Goal: Download file/media

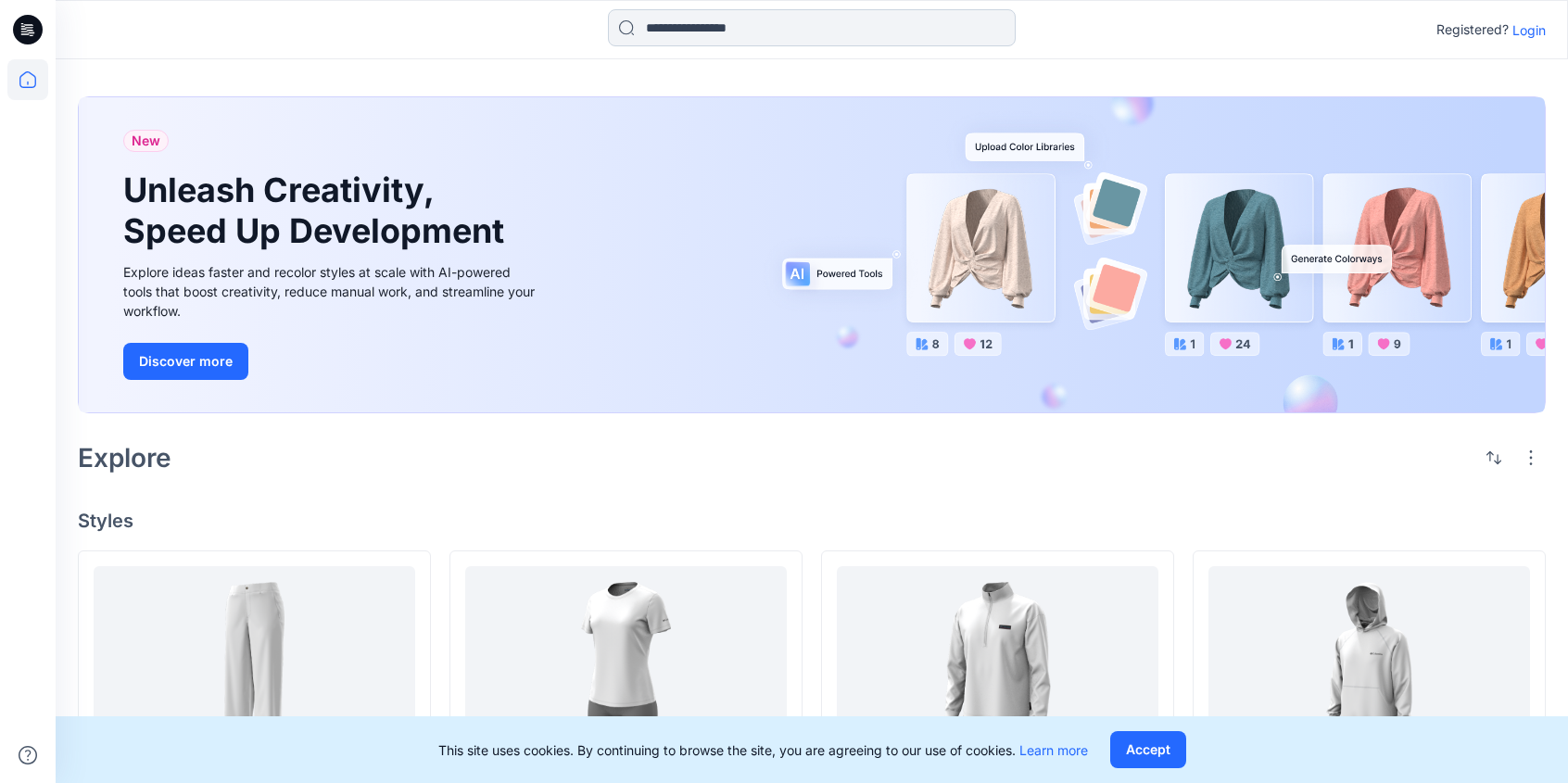
click at [783, 37] on input at bounding box center [812, 27] width 408 height 37
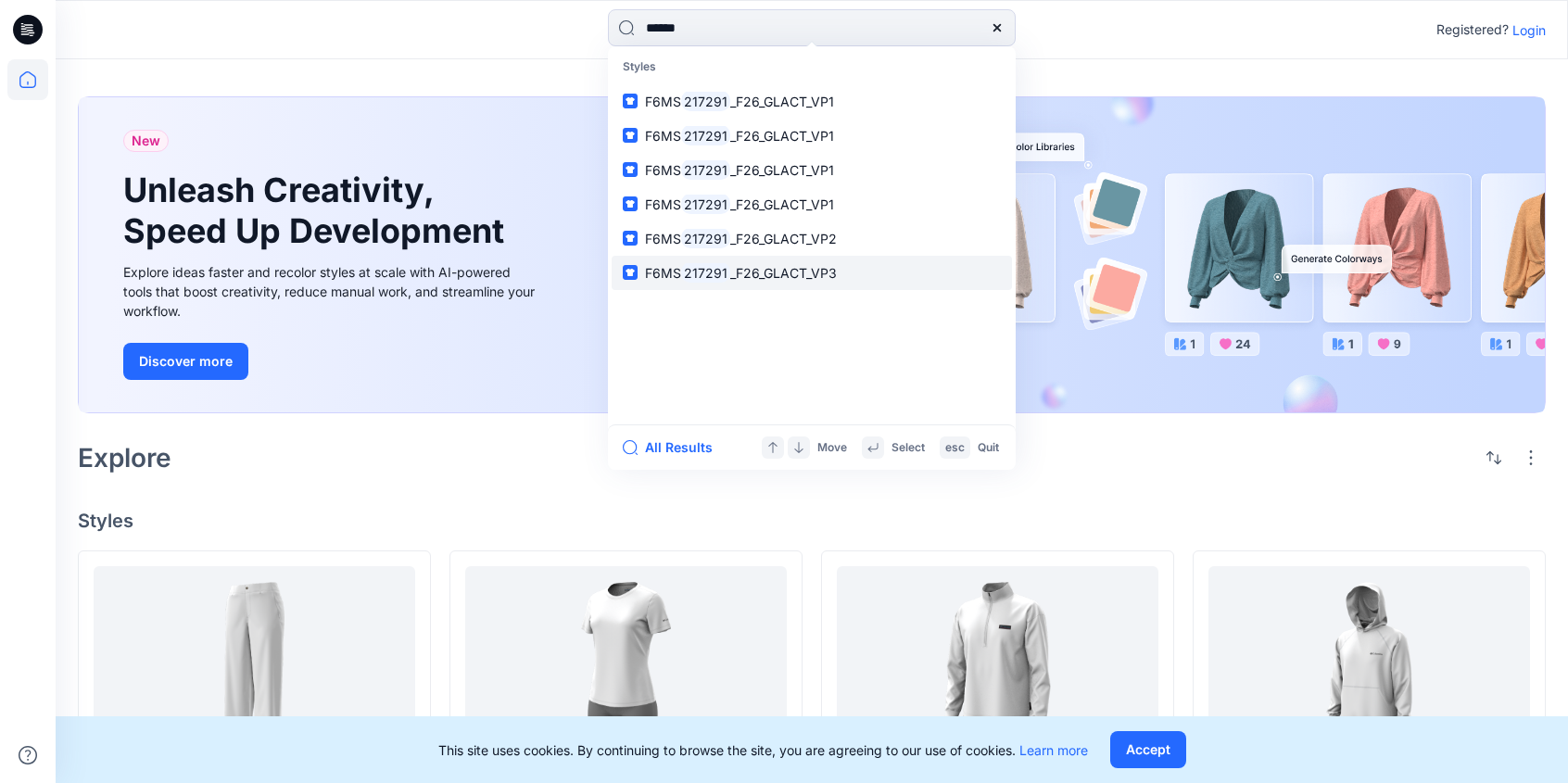
type input "******"
click at [789, 269] on span "_F26_GLACT_VP3" at bounding box center [783, 273] width 106 height 16
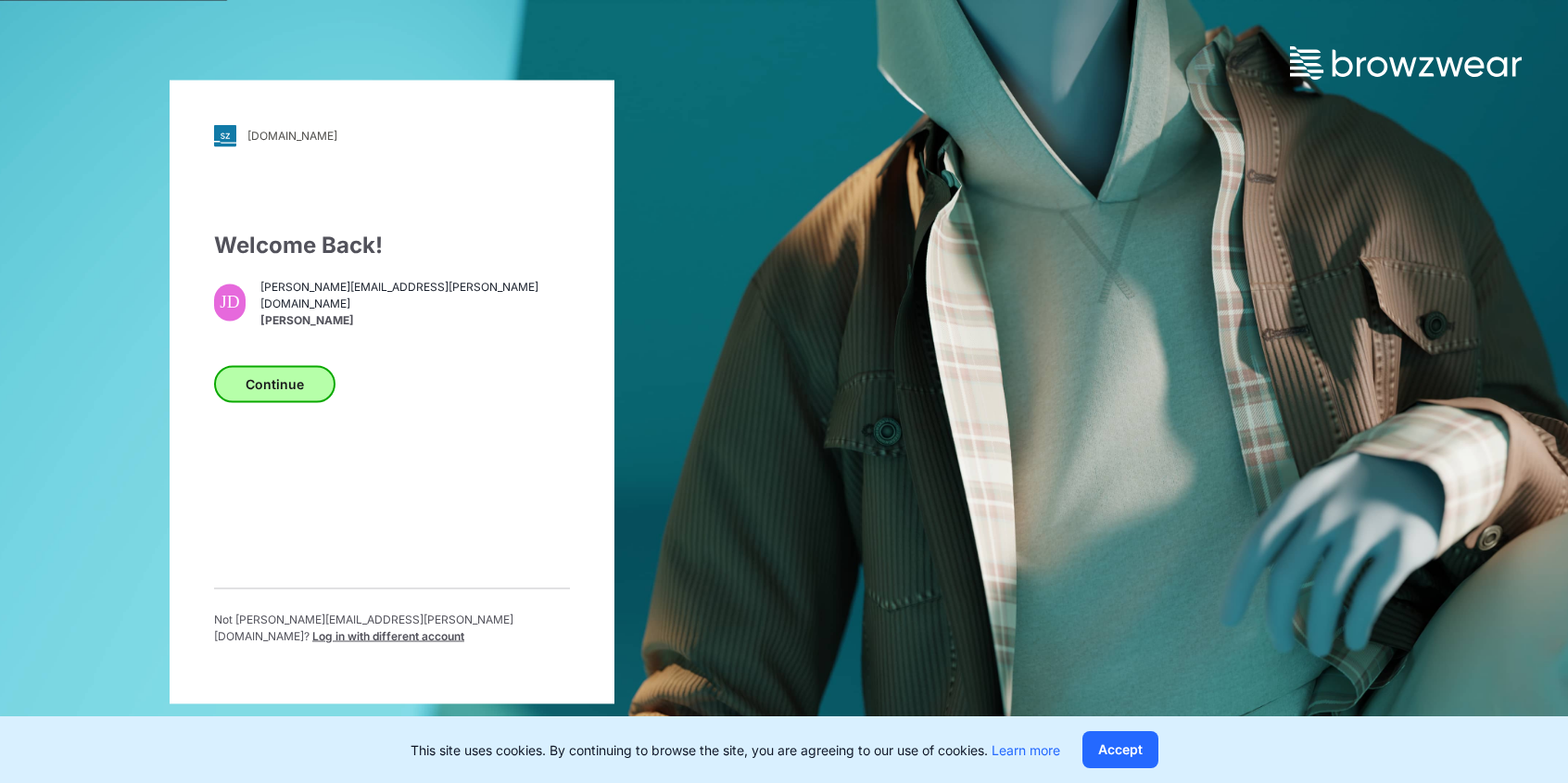
click at [295, 399] on button "Continue" at bounding box center [274, 383] width 121 height 37
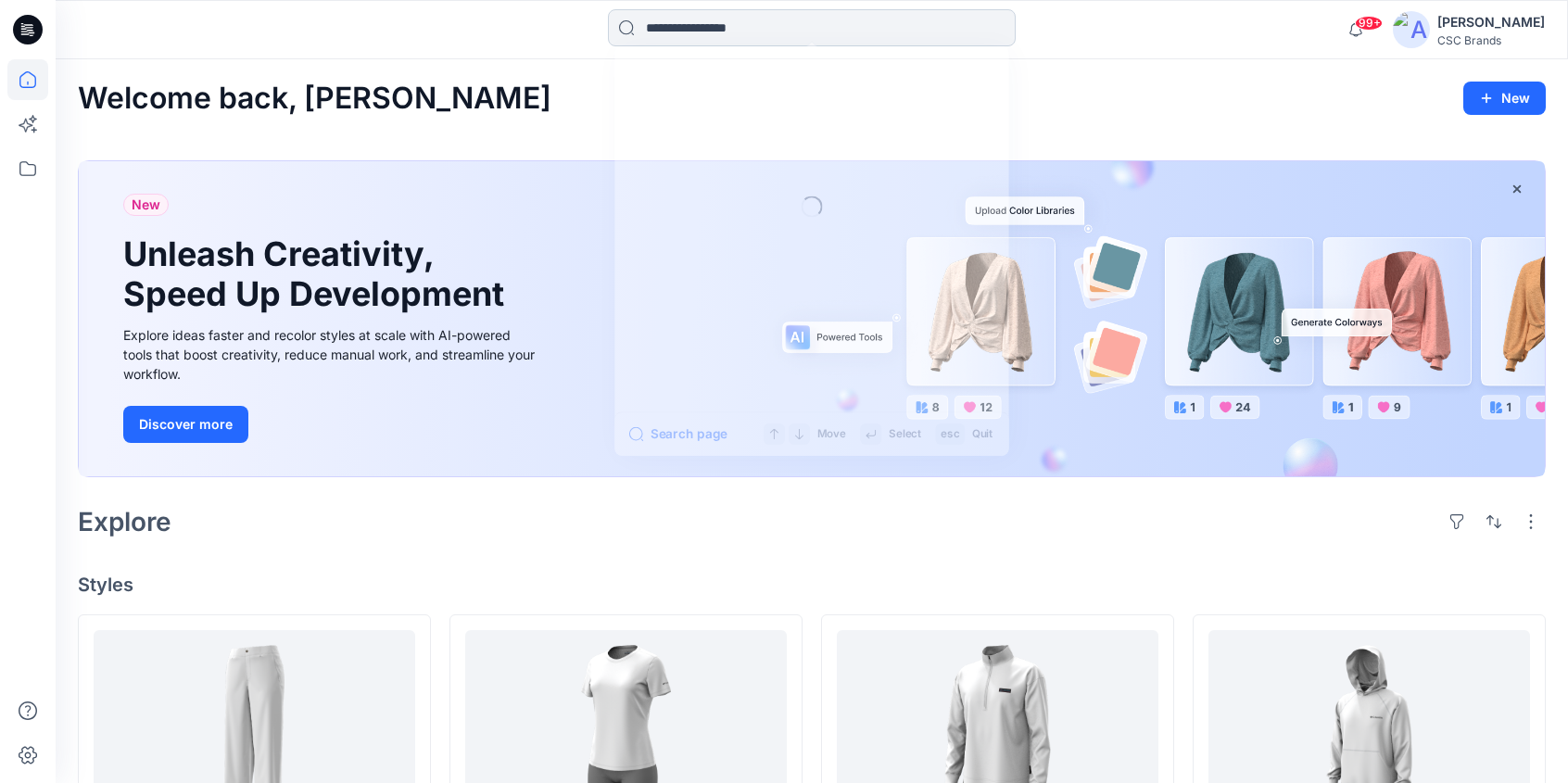
click at [752, 34] on input at bounding box center [812, 27] width 408 height 37
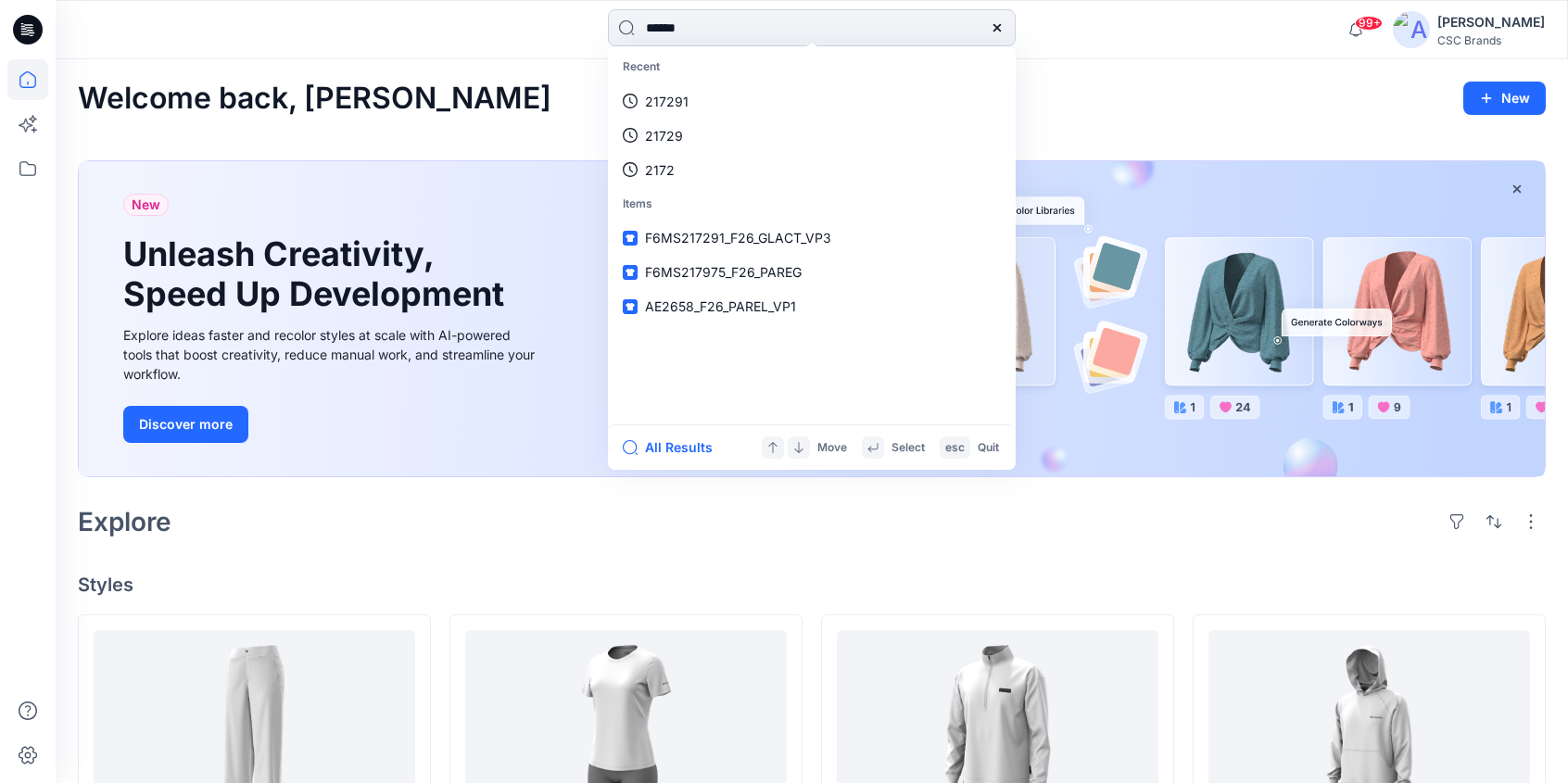
type input "******"
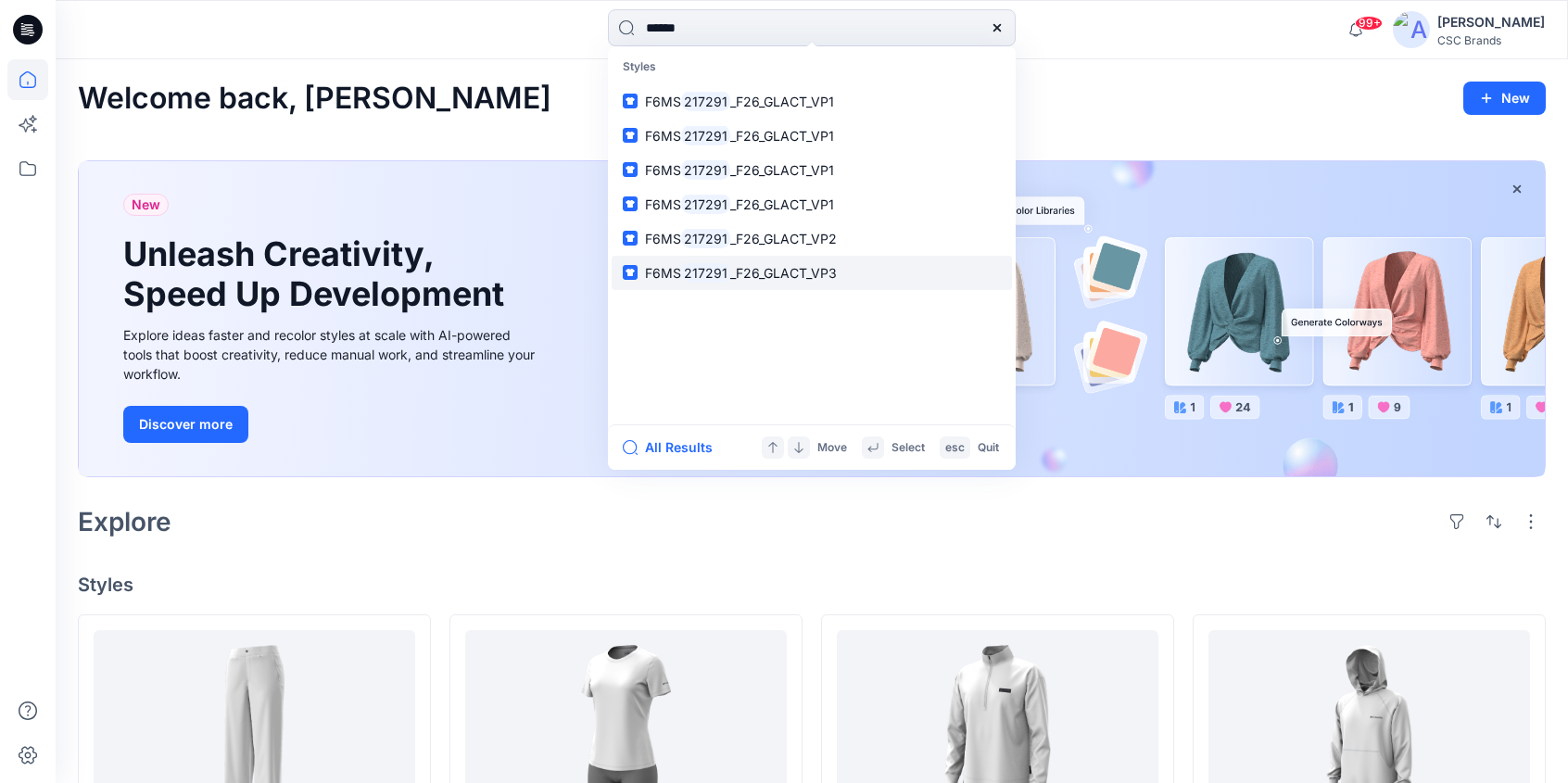
click at [810, 270] on span "_F26_GLACT_VP3" at bounding box center [783, 273] width 106 height 16
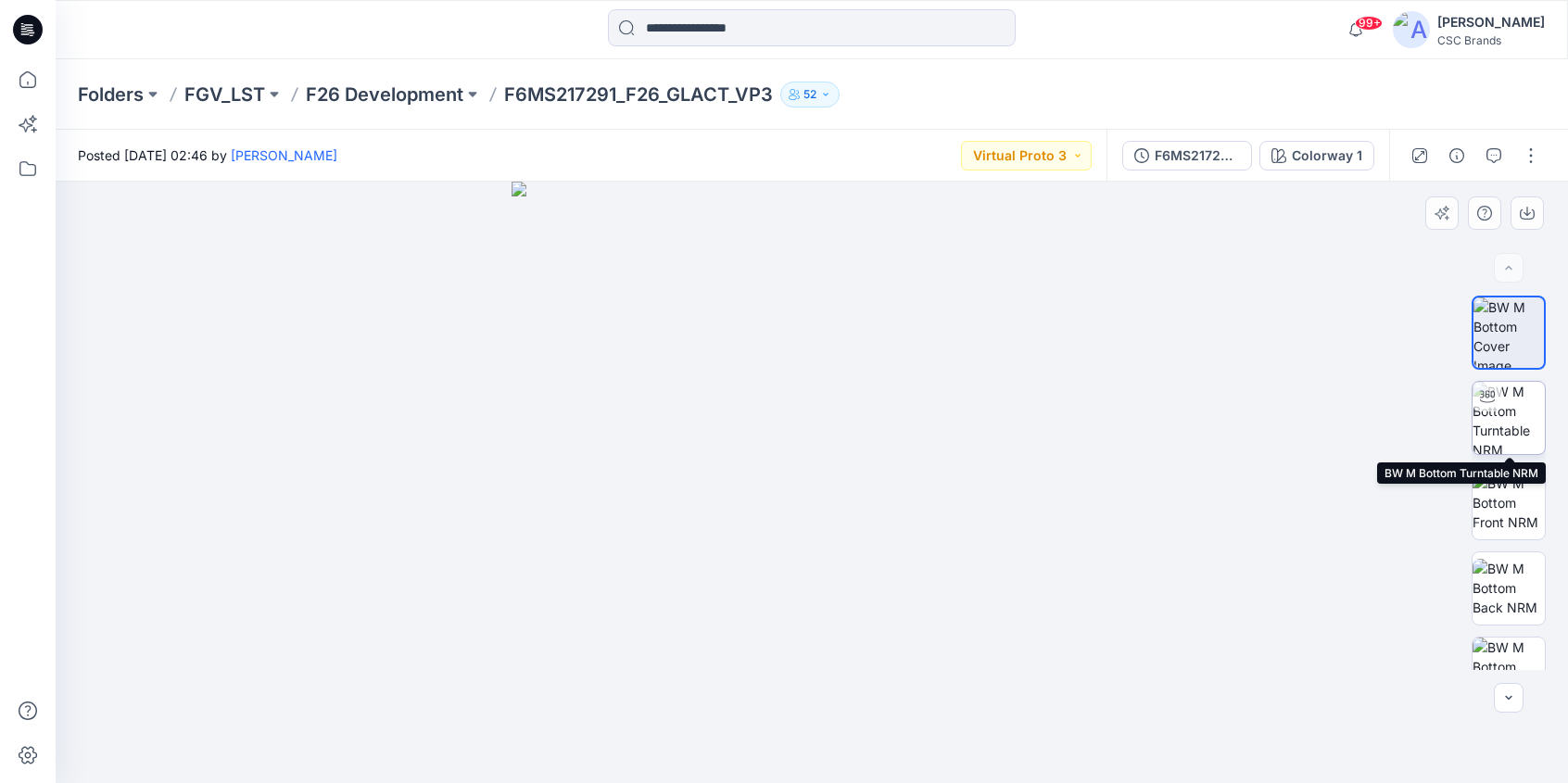
click at [1511, 418] on img at bounding box center [1508, 417] width 72 height 72
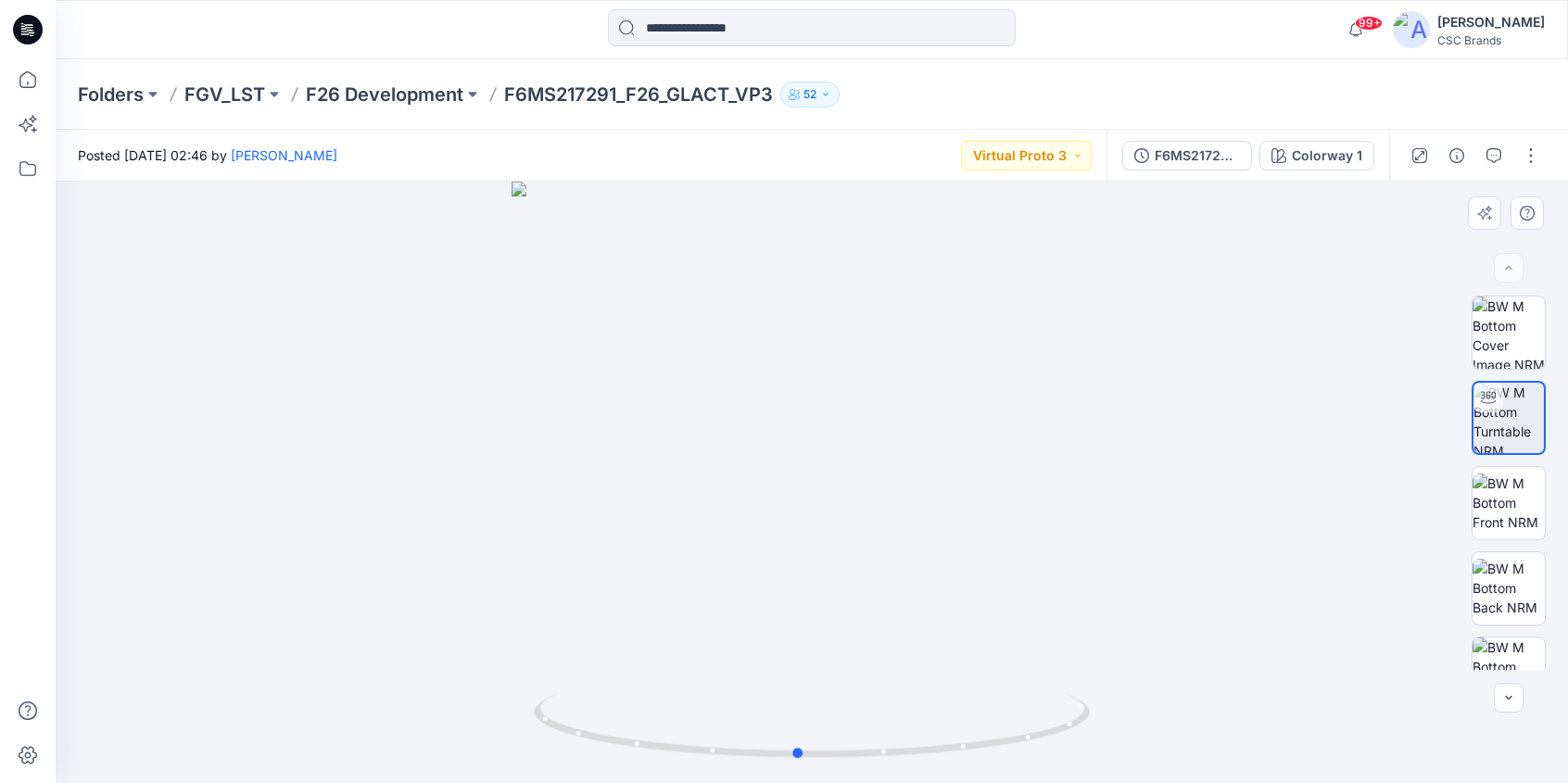
drag, startPoint x: 876, startPoint y: 540, endPoint x: 1405, endPoint y: 534, distance: 529.0
click at [862, 542] on div at bounding box center [811, 482] width 1513 height 602
click at [1475, 489] on img at bounding box center [1508, 503] width 72 height 58
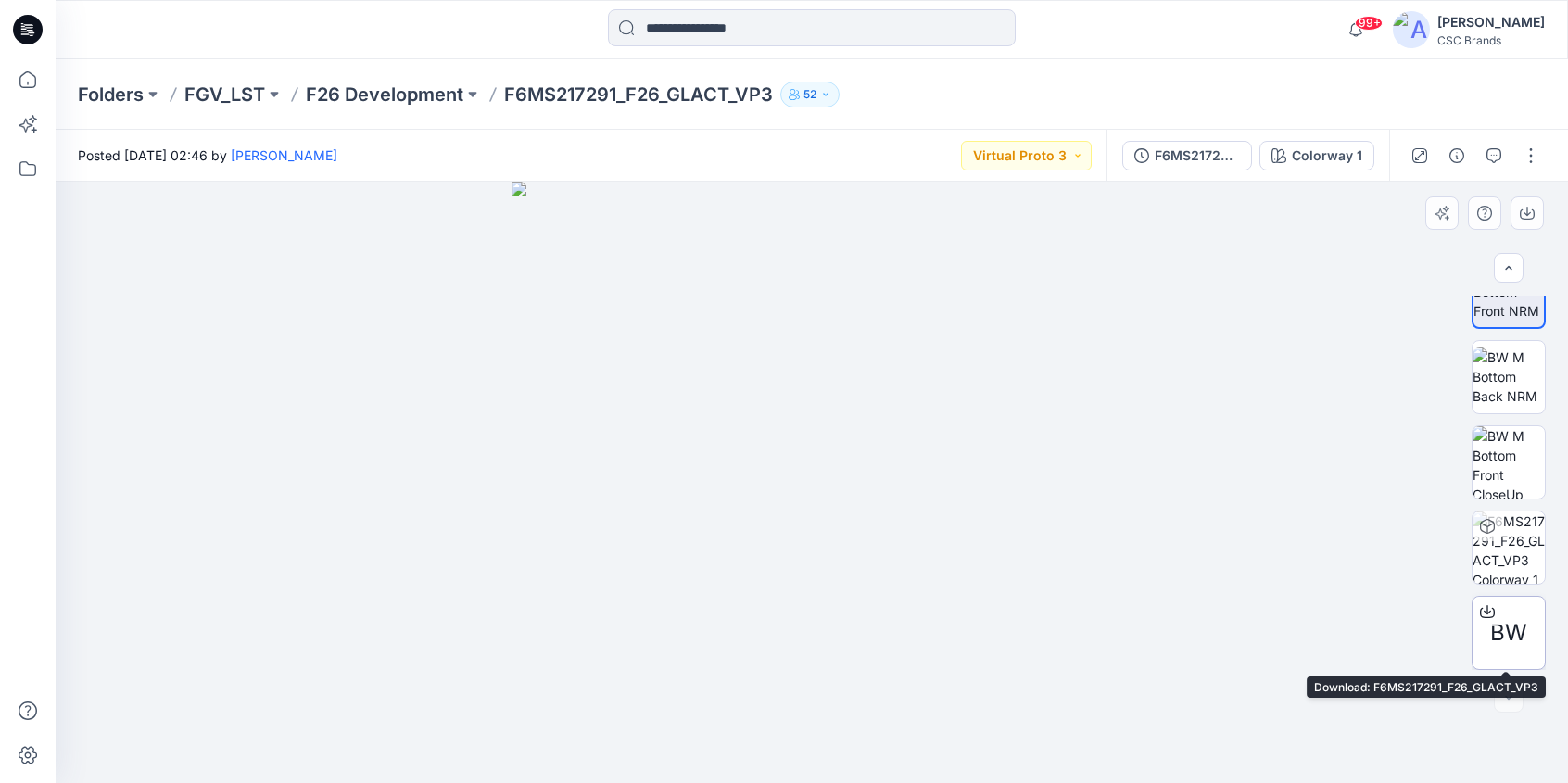
scroll to position [211, 0]
click at [1519, 622] on span "BW" at bounding box center [1508, 633] width 37 height 33
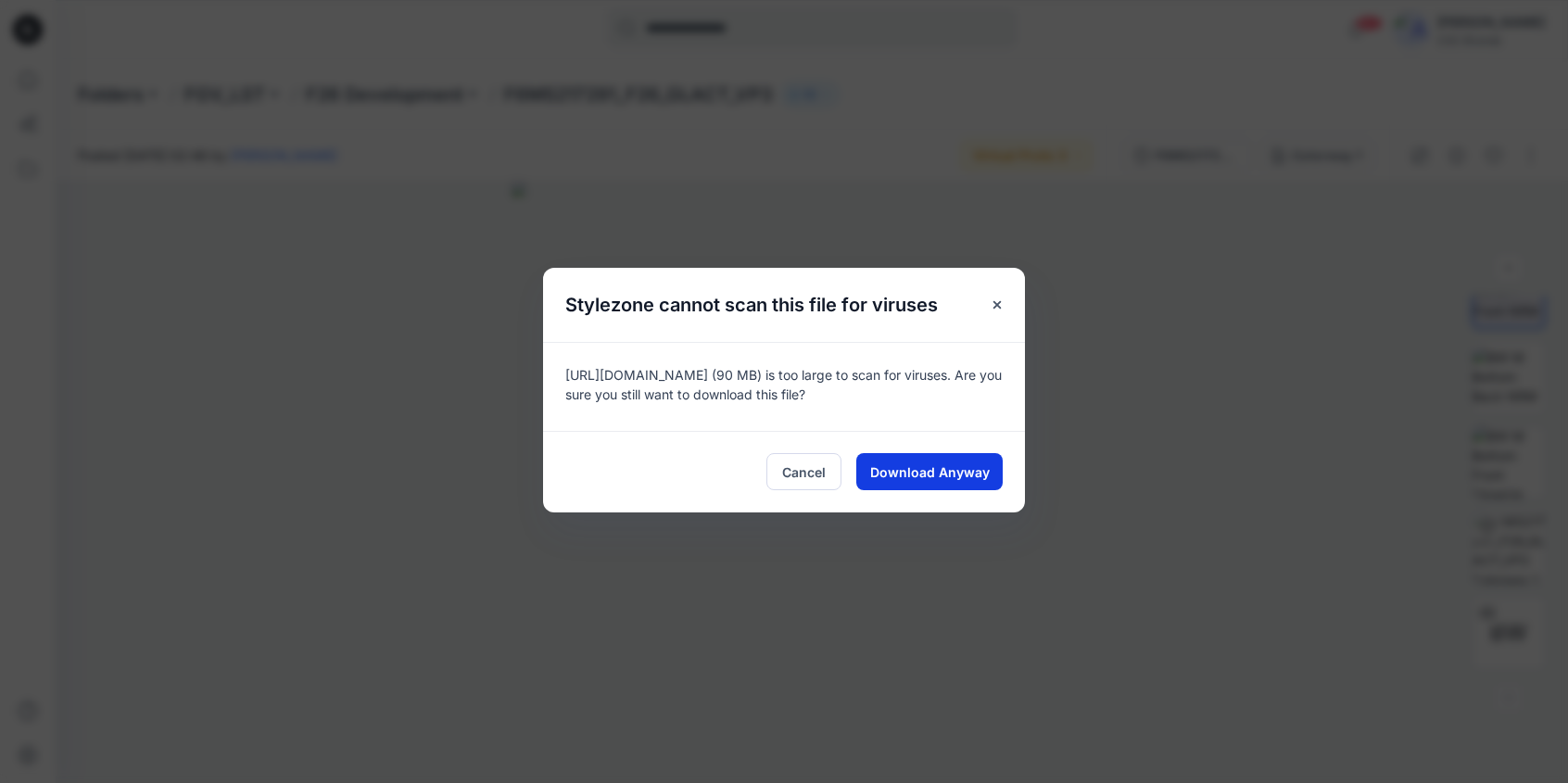
click at [886, 480] on span "Download Anyway" at bounding box center [930, 472] width 119 height 20
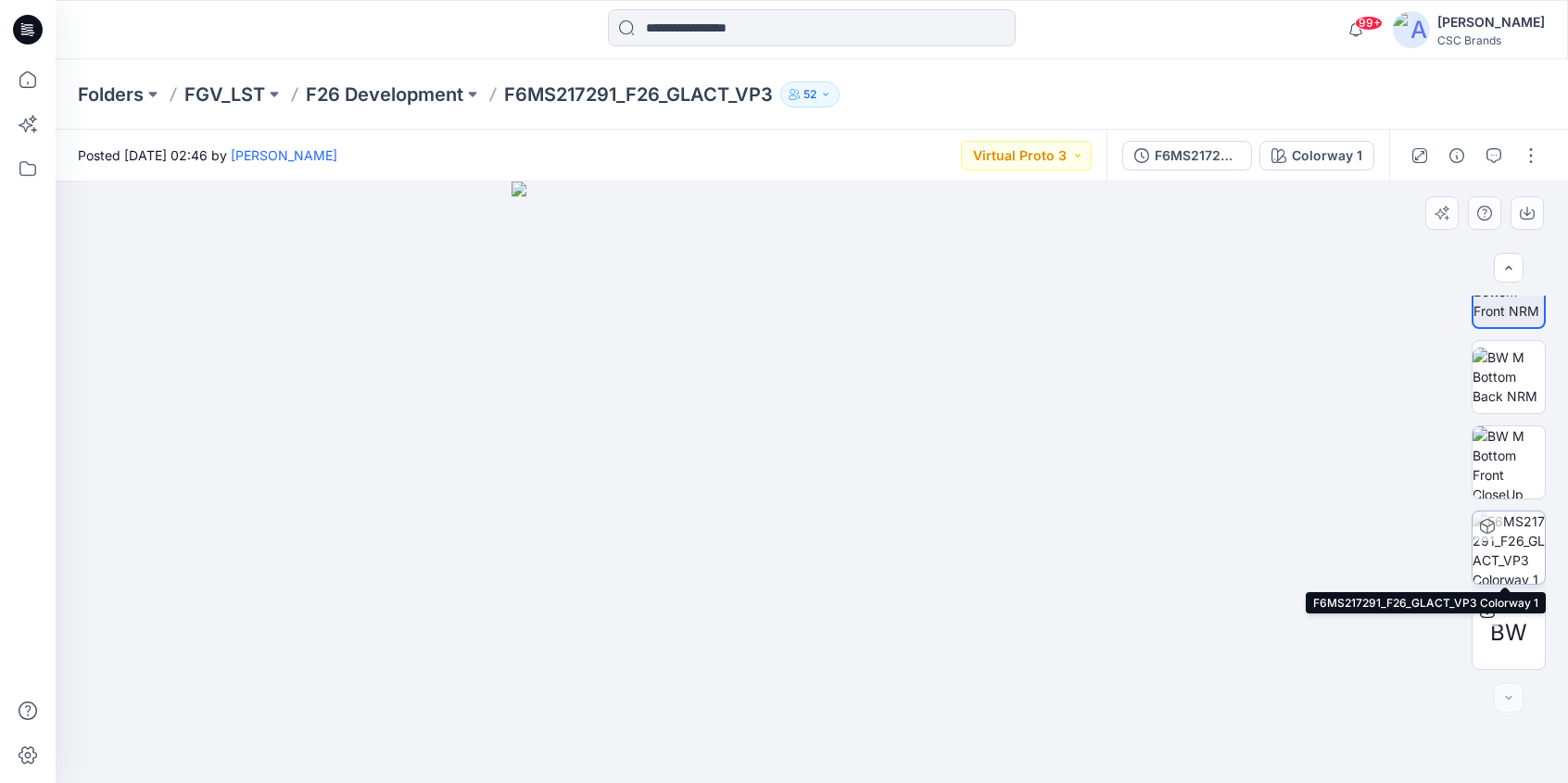
click at [1512, 559] on img at bounding box center [1508, 547] width 72 height 72
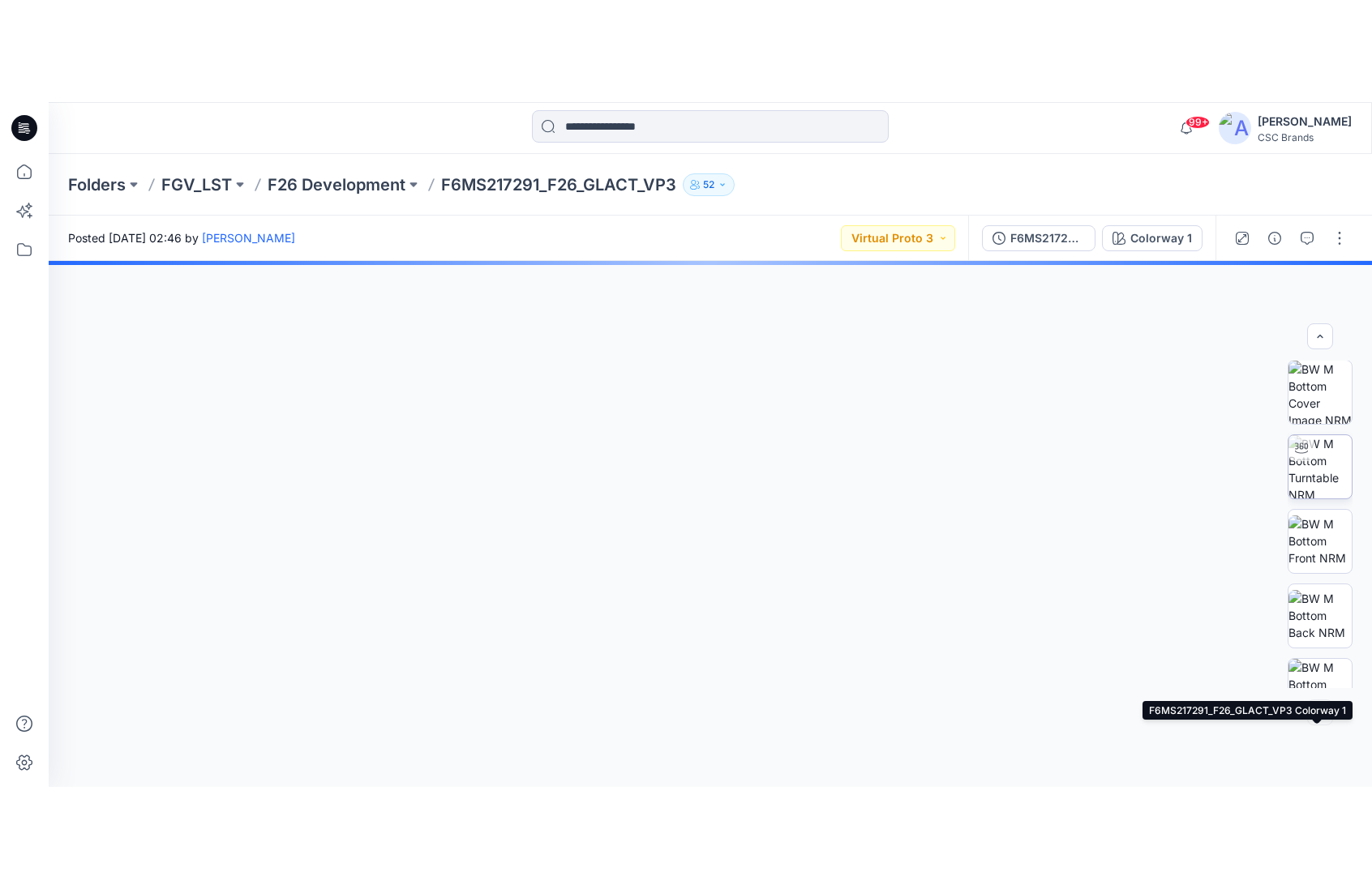
scroll to position [1, 0]
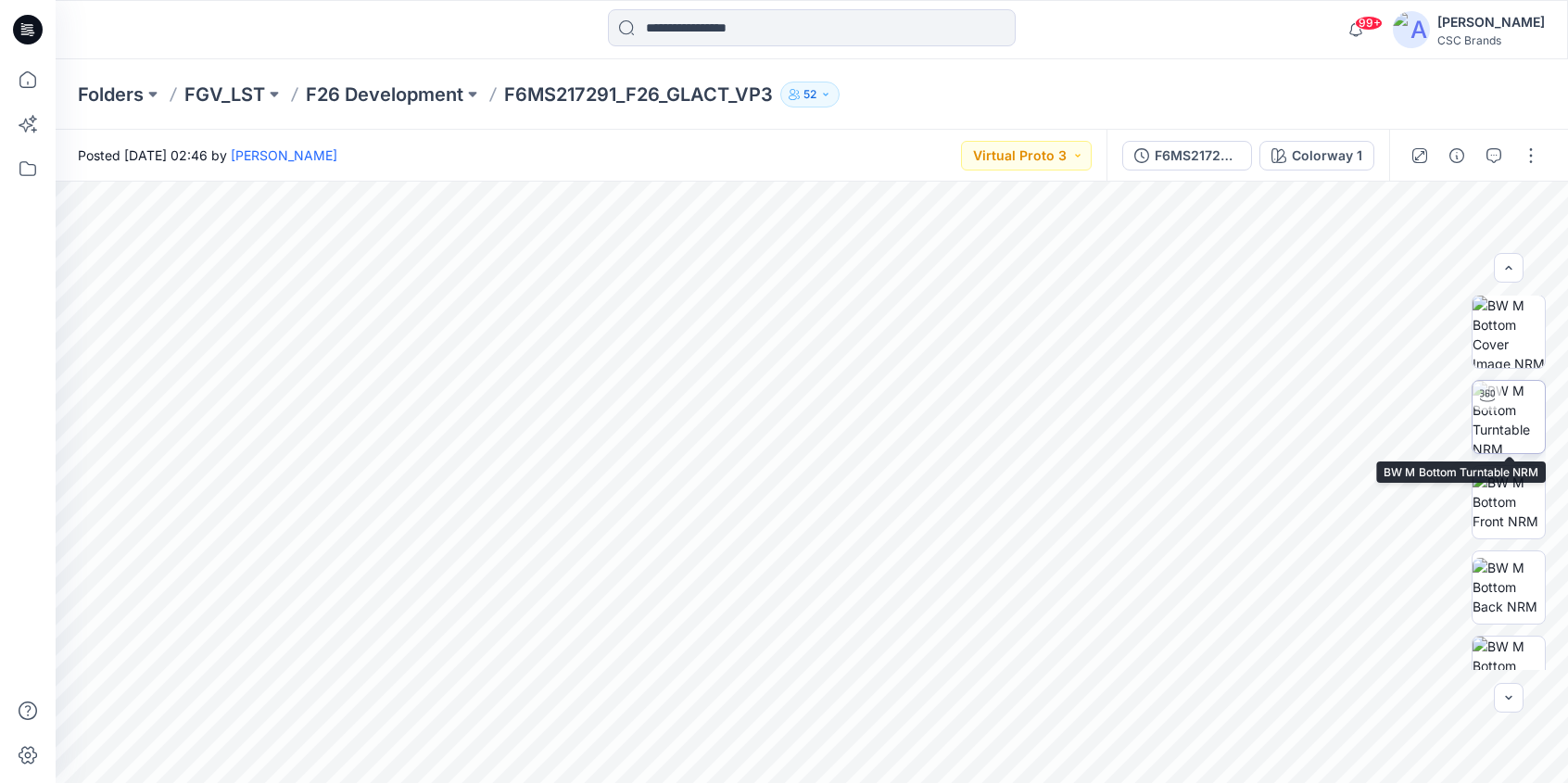
click at [1504, 417] on img at bounding box center [1508, 416] width 72 height 72
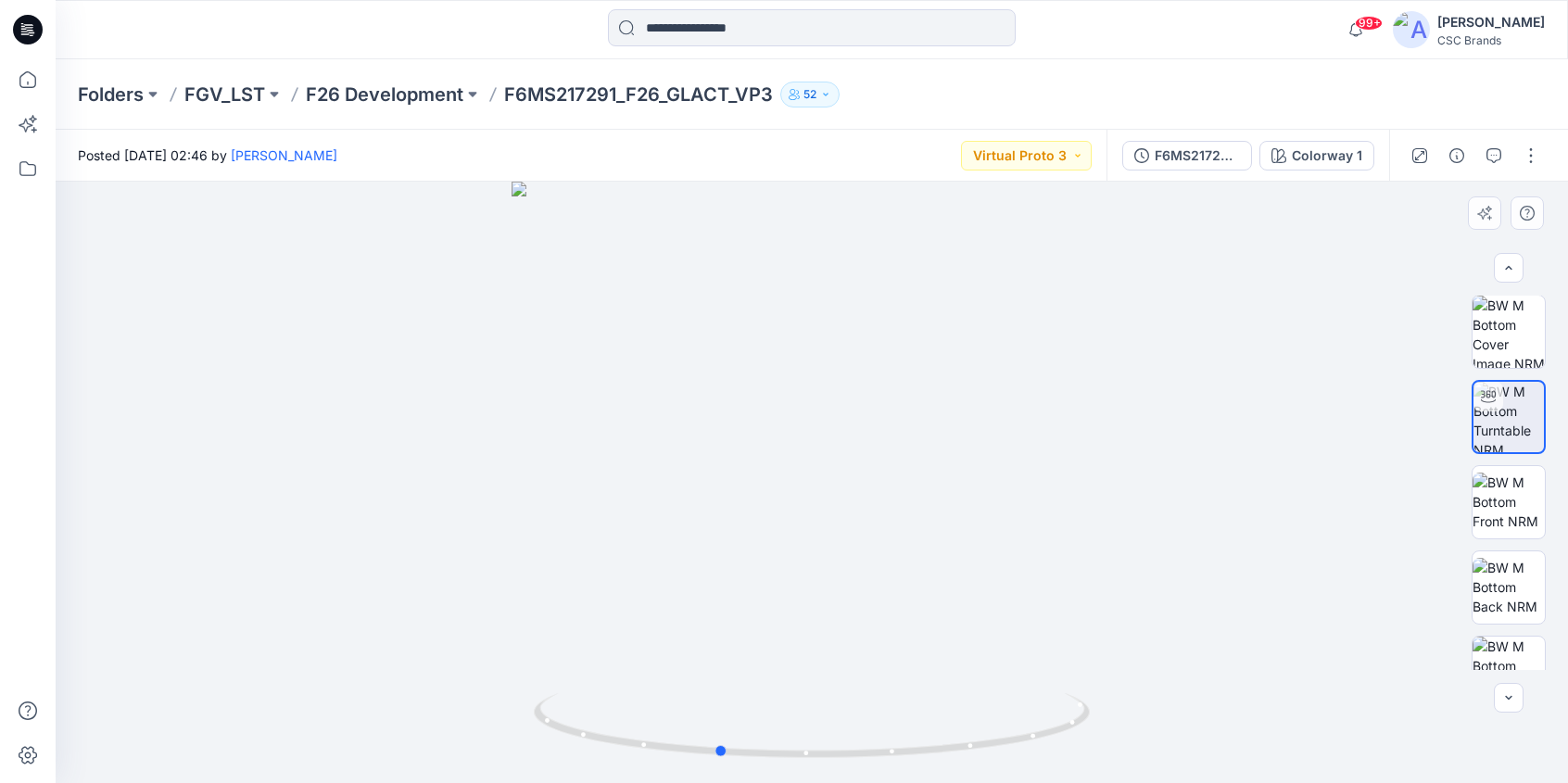
drag, startPoint x: 851, startPoint y: 587, endPoint x: 757, endPoint y: 578, distance: 94.4
click at [757, 578] on div at bounding box center [811, 482] width 1513 height 602
click at [232, 536] on div at bounding box center [811, 482] width 1513 height 602
click at [617, 458] on div at bounding box center [811, 482] width 1513 height 602
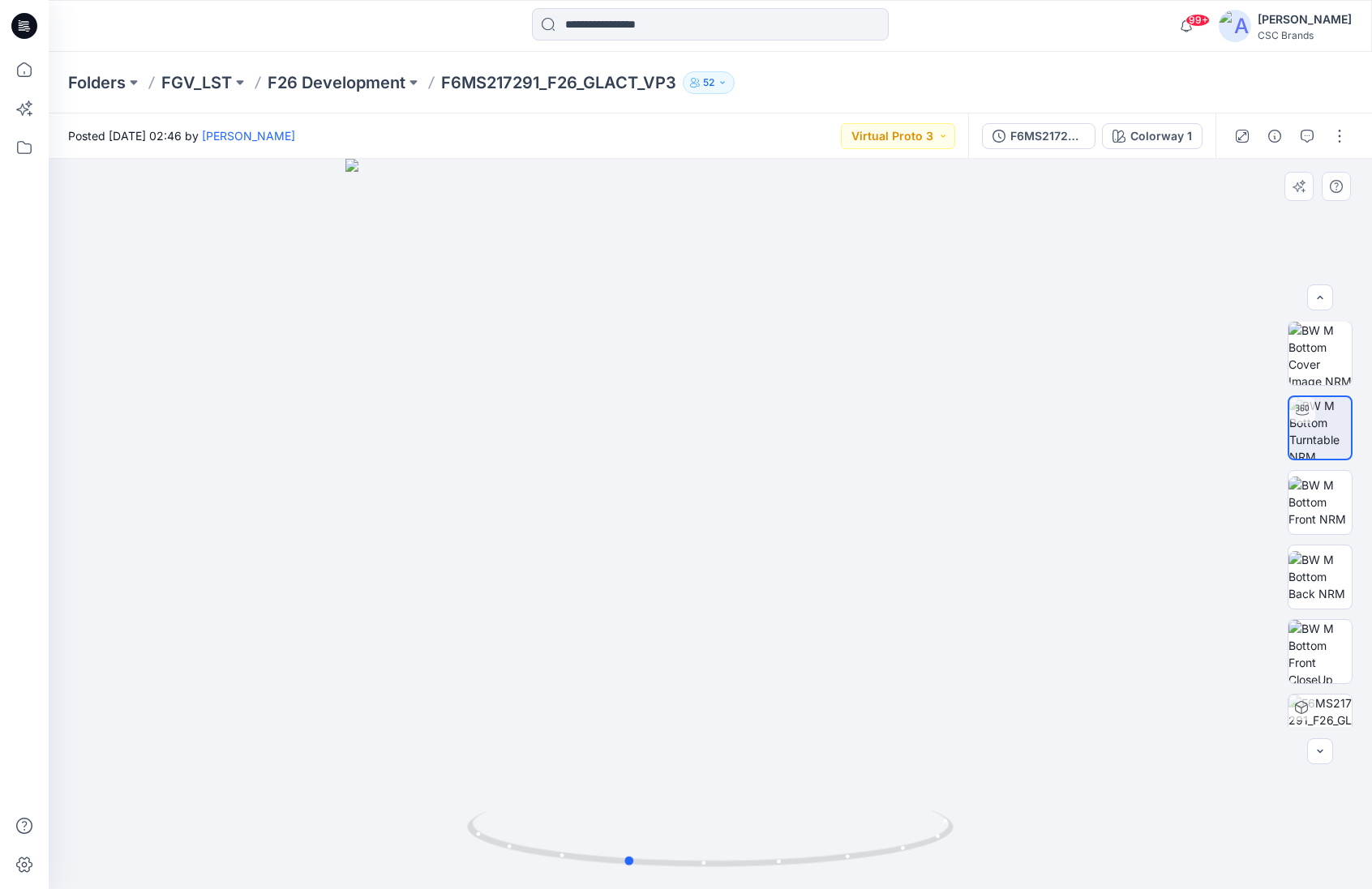
click at [298, 553] on div at bounding box center [710, 524] width 1323 height 730
